Goal: Information Seeking & Learning: Learn about a topic

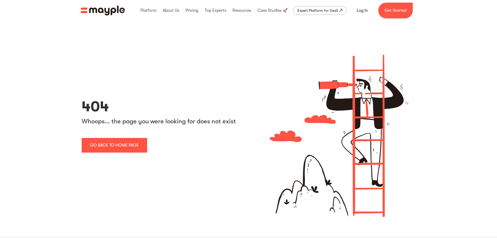
click at [102, 10] on img "home" at bounding box center [103, 10] width 44 height 10
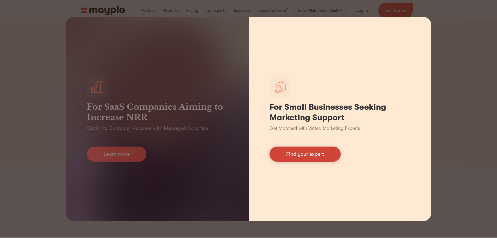
click at [332, 152] on link "Find your expert" at bounding box center [305, 153] width 71 height 15
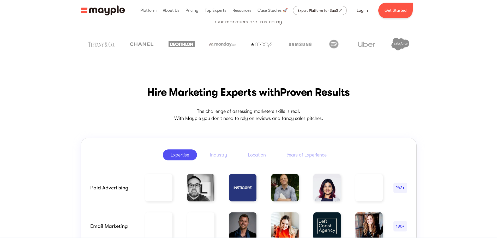
scroll to position [52, 0]
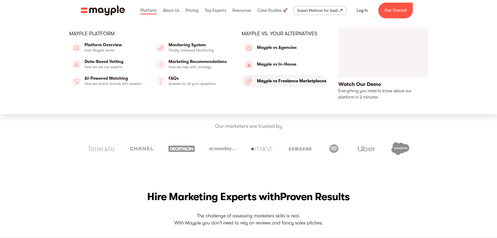
click at [292, 81] on link "Mayple vs Freelance Marketplaces" at bounding box center [285, 81] width 86 height 13
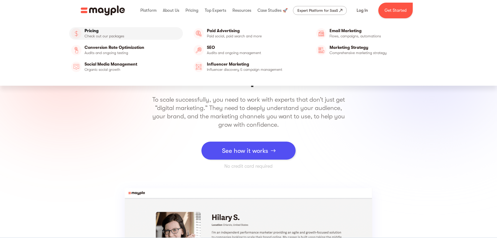
click at [107, 36] on link "Pricing" at bounding box center [126, 33] width 114 height 13
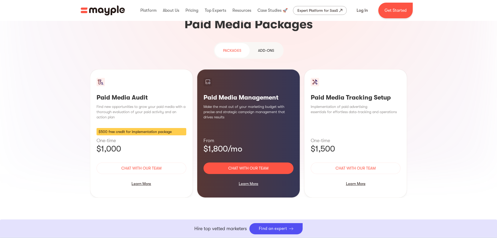
scroll to position [392, 0]
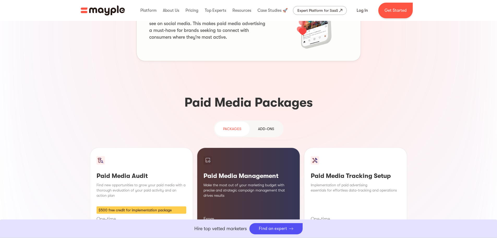
click at [262, 126] on div "Add-ons" at bounding box center [266, 129] width 16 height 6
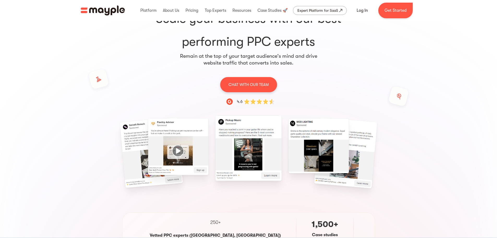
scroll to position [0, 0]
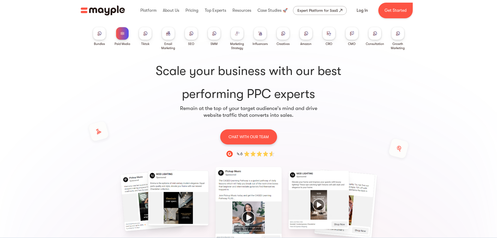
click at [402, 38] on div at bounding box center [398, 33] width 13 height 13
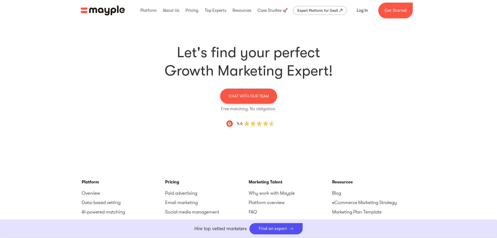
scroll to position [1568, 0]
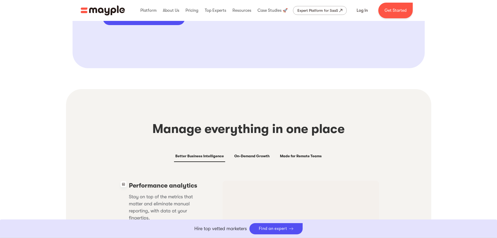
scroll to position [940, 0]
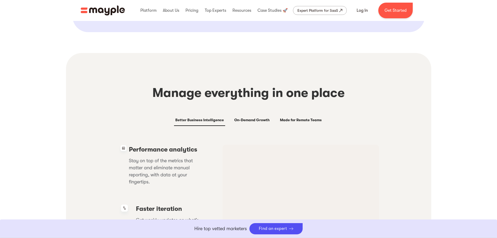
click at [301, 117] on div "Made for Remote Teams" at bounding box center [301, 120] width 42 height 6
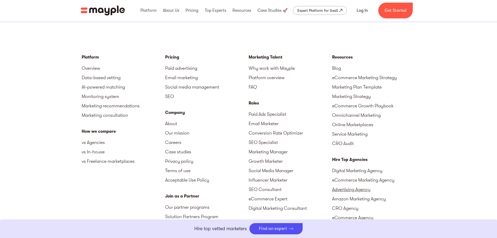
scroll to position [1501, 0]
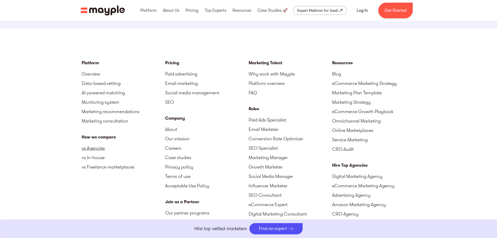
click at [96, 143] on link "vs Agencies" at bounding box center [124, 147] width 84 height 9
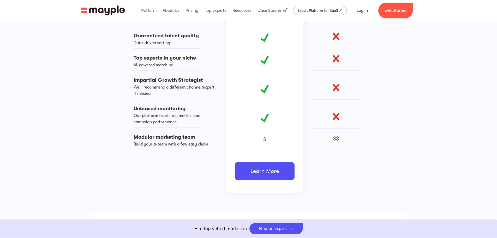
scroll to position [444, 0]
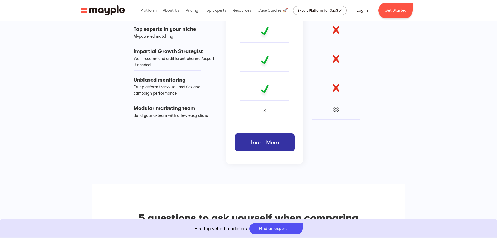
click at [268, 142] on link "Learn More" at bounding box center [265, 142] width 60 height 18
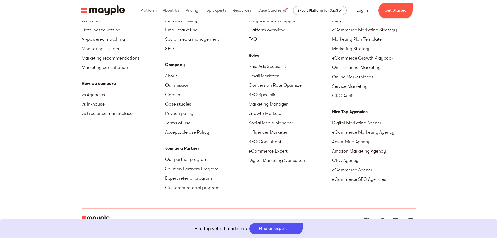
scroll to position [1730, 0]
